Goal: Find specific page/section: Find specific page/section

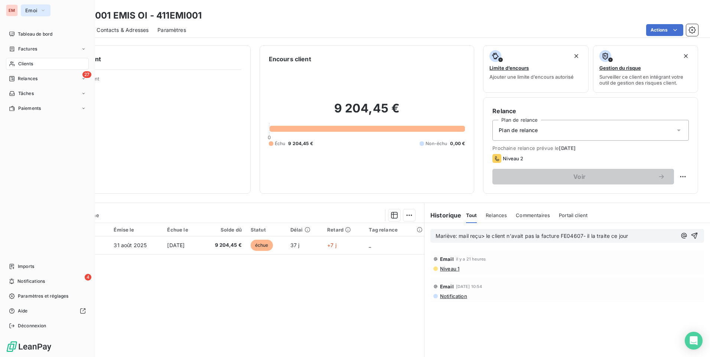
click at [36, 10] on span "Emoi" at bounding box center [31, 10] width 12 height 6
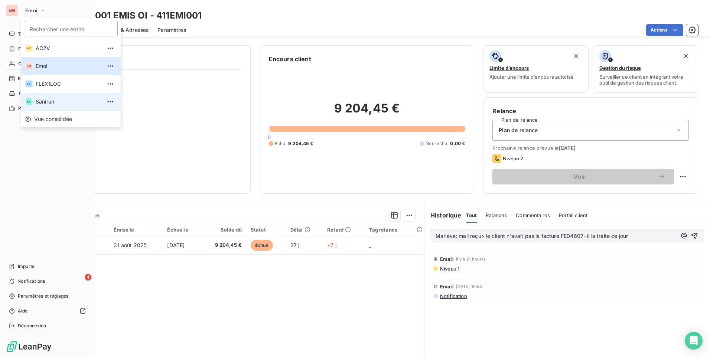
click at [44, 97] on li "SA Sanirun" at bounding box center [71, 102] width 100 height 18
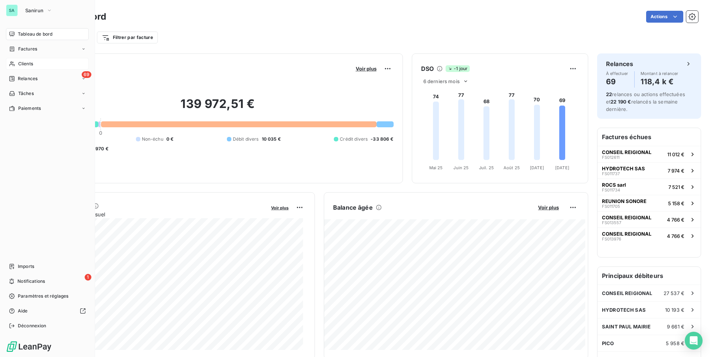
click at [33, 67] on div "Clients" at bounding box center [47, 64] width 83 height 12
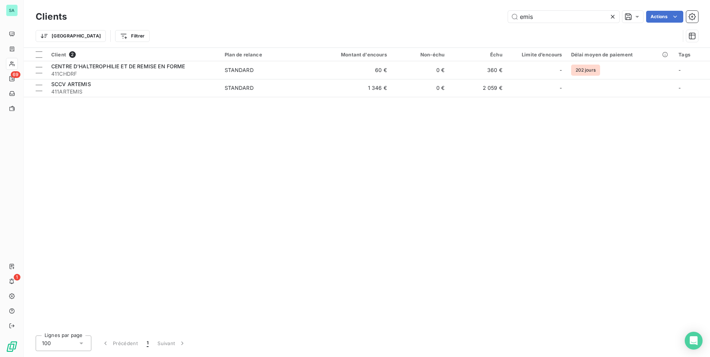
drag, startPoint x: 542, startPoint y: 12, endPoint x: 498, endPoint y: 8, distance: 44.8
click at [498, 8] on div "Clients emis Actions Trier Filtrer" at bounding box center [367, 24] width 686 height 48
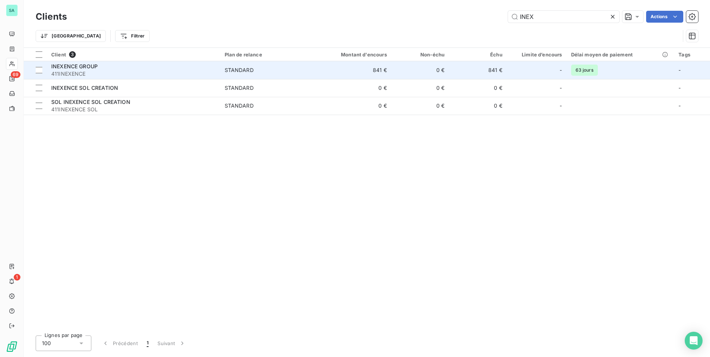
type input "INEX"
click at [102, 71] on span "411INEXENCE" at bounding box center [133, 73] width 164 height 7
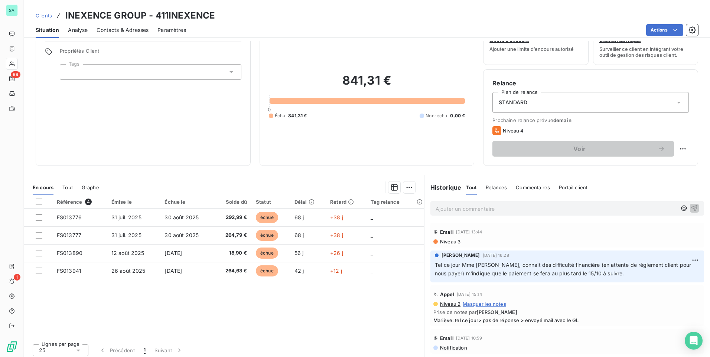
scroll to position [31, 0]
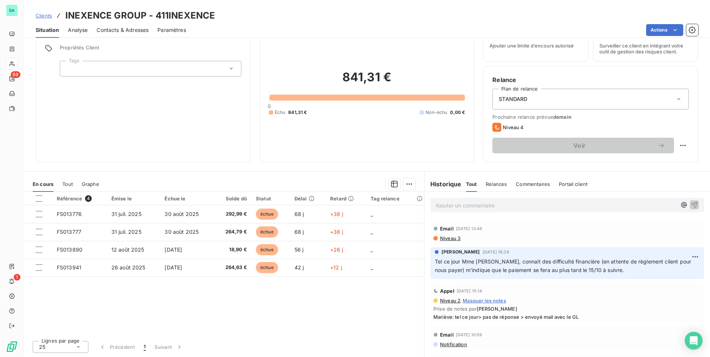
click at [477, 206] on p "Ajouter un commentaire ﻿" at bounding box center [555, 205] width 241 height 9
click at [690, 203] on icon "button" at bounding box center [693, 204] width 7 height 7
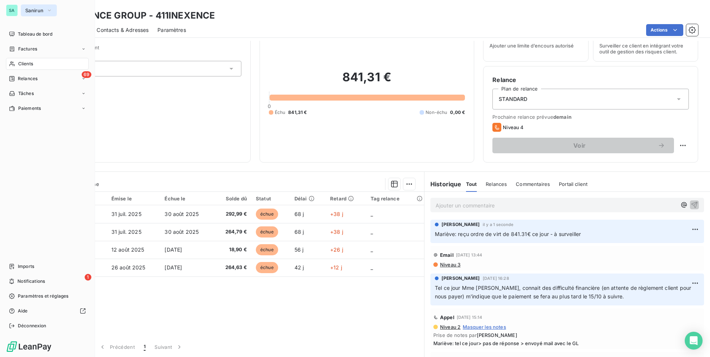
click at [38, 12] on span "Sanirun" at bounding box center [34, 10] width 18 height 6
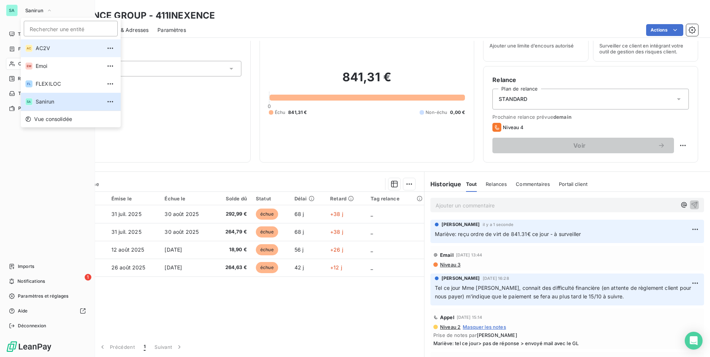
click at [40, 50] on span "AC2V" at bounding box center [69, 48] width 66 height 7
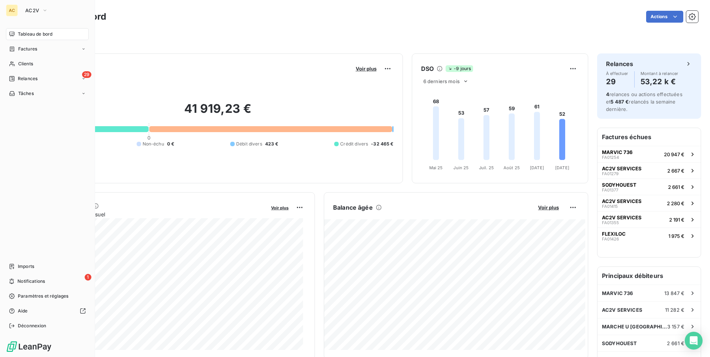
click at [33, 33] on span "Tableau de bord" at bounding box center [35, 34] width 35 height 7
click at [22, 268] on span "Imports" at bounding box center [26, 266] width 16 height 7
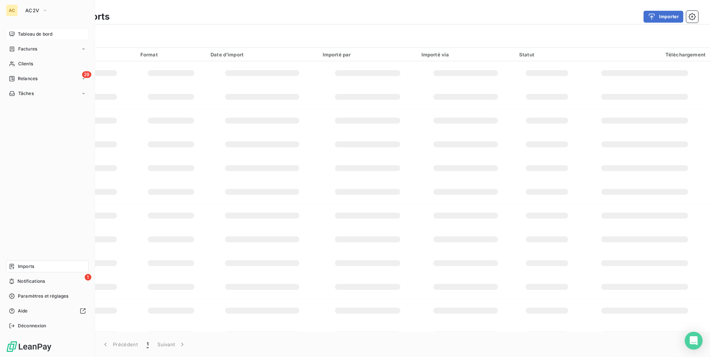
click at [27, 265] on span "Imports" at bounding box center [26, 266] width 16 height 7
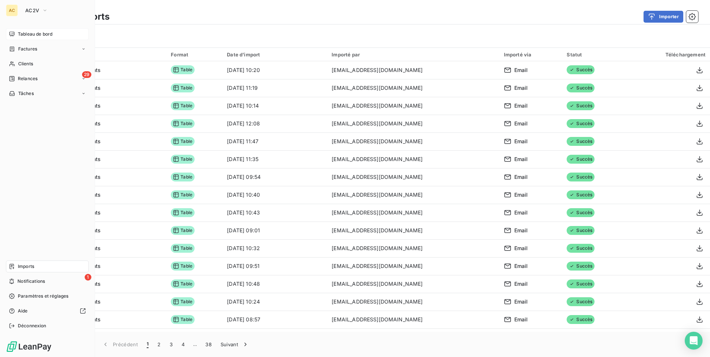
click at [26, 34] on span "Tableau de bord" at bounding box center [35, 34] width 35 height 7
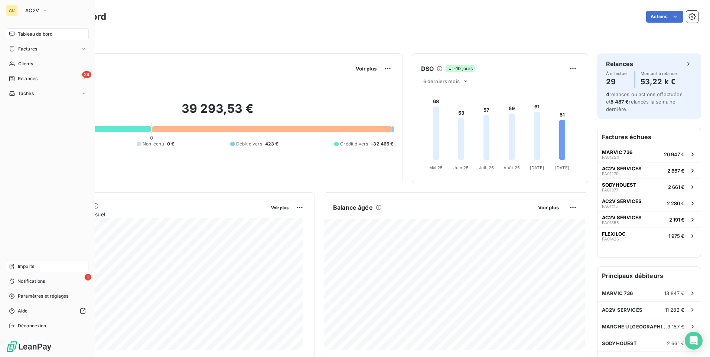
click at [11, 12] on div "AC" at bounding box center [12, 10] width 12 height 12
click at [39, 9] on button "AC2V" at bounding box center [37, 10] width 32 height 12
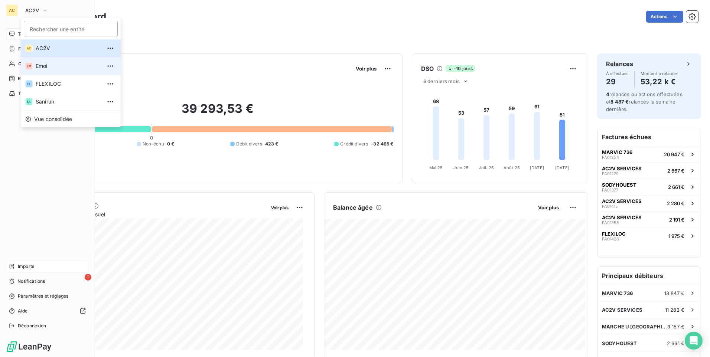
click at [48, 69] on span "Emoi" at bounding box center [69, 65] width 66 height 7
